Goal: Navigation & Orientation: Find specific page/section

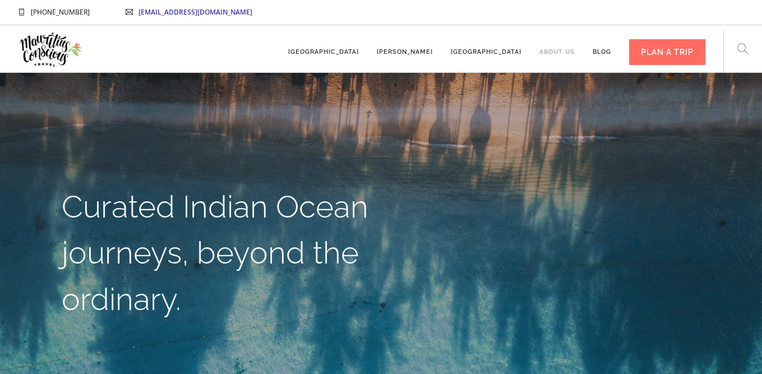
click at [559, 52] on link "About us" at bounding box center [557, 46] width 35 height 31
